Goal: Task Accomplishment & Management: Manage account settings

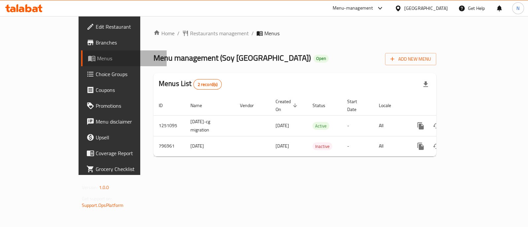
click at [97, 54] on span "Menus" at bounding box center [129, 58] width 64 height 8
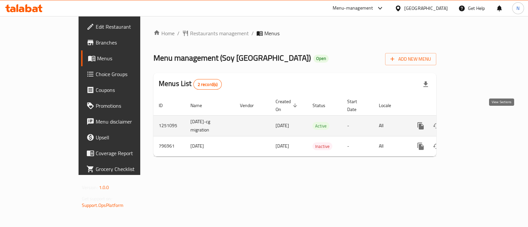
click at [472, 122] on icon "enhanced table" at bounding box center [468, 126] width 8 height 8
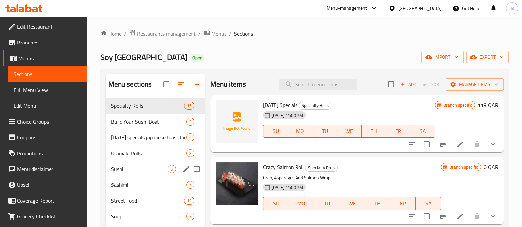
scroll to position [41, 0]
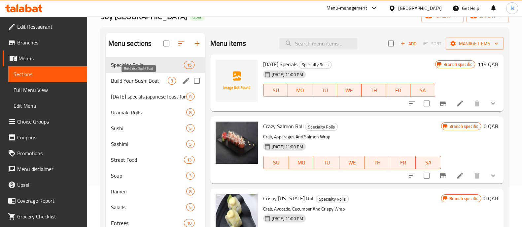
click at [147, 83] on span "Build Your Sushi Boat" at bounding box center [139, 81] width 57 height 8
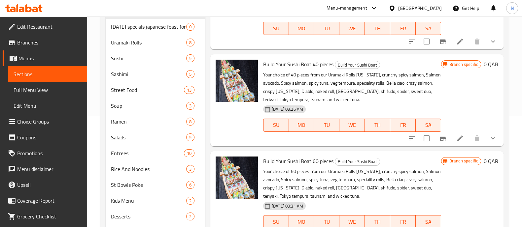
scroll to position [124, 0]
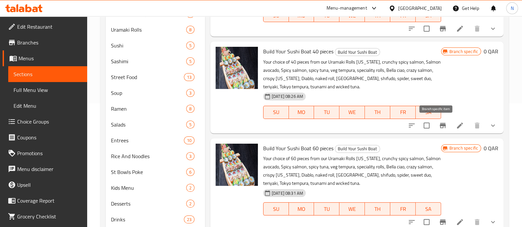
click at [435, 126] on button "Branch-specific-item" at bounding box center [443, 126] width 16 height 16
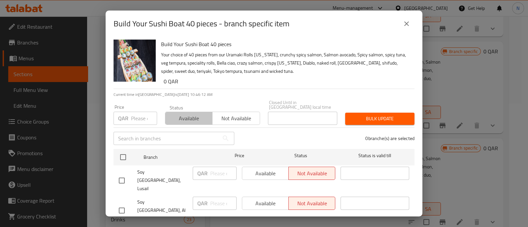
click at [179, 122] on button "Available" at bounding box center [189, 118] width 48 height 13
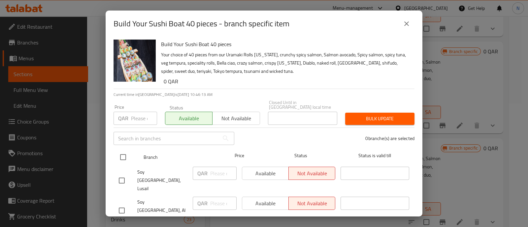
click at [122, 156] on input "checkbox" at bounding box center [123, 157] width 14 height 14
checkbox input "true"
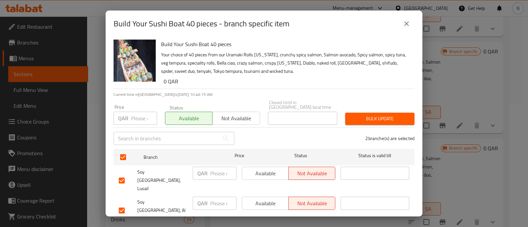
click at [263, 176] on span "Available" at bounding box center [265, 174] width 41 height 10
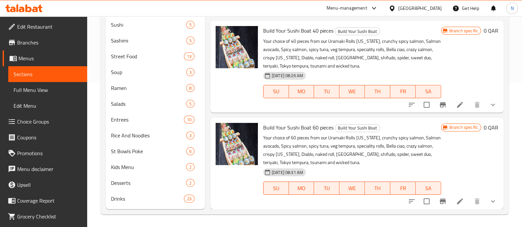
scroll to position [145, 0]
click at [438, 105] on icon "Branch-specific-item" at bounding box center [442, 105] width 8 height 8
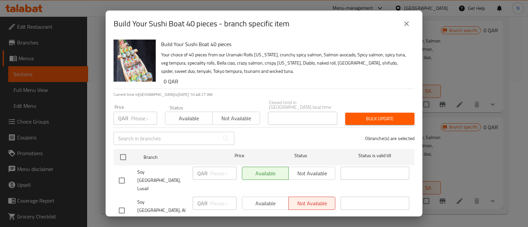
click at [408, 26] on icon "close" at bounding box center [406, 23] width 5 height 5
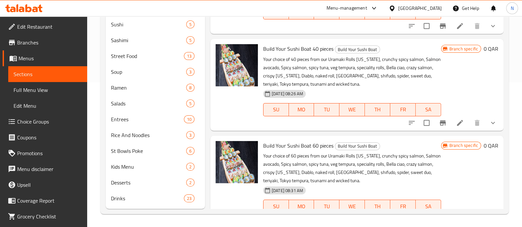
scroll to position [0, 0]
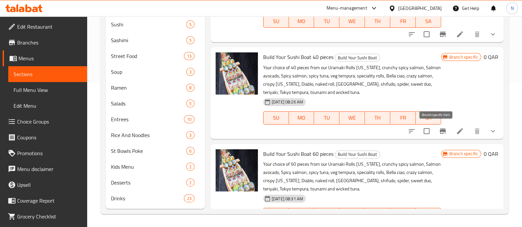
click at [439, 129] on icon "Branch-specific-item" at bounding box center [442, 131] width 6 height 5
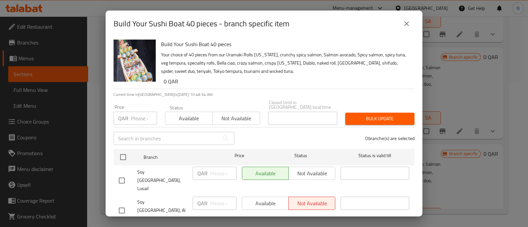
click at [228, 116] on span "Not available" at bounding box center [236, 119] width 42 height 10
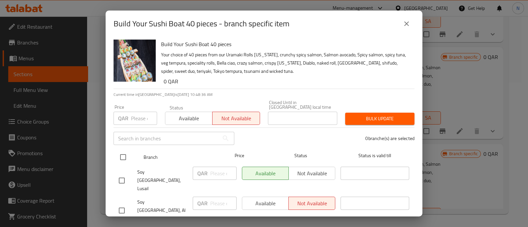
click at [124, 153] on input "checkbox" at bounding box center [123, 157] width 14 height 14
checkbox input "true"
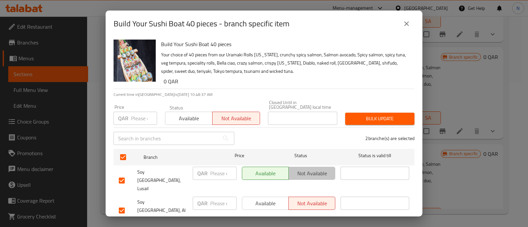
click at [299, 171] on span "Not available" at bounding box center [311, 174] width 41 height 10
